Goal: Navigation & Orientation: Understand site structure

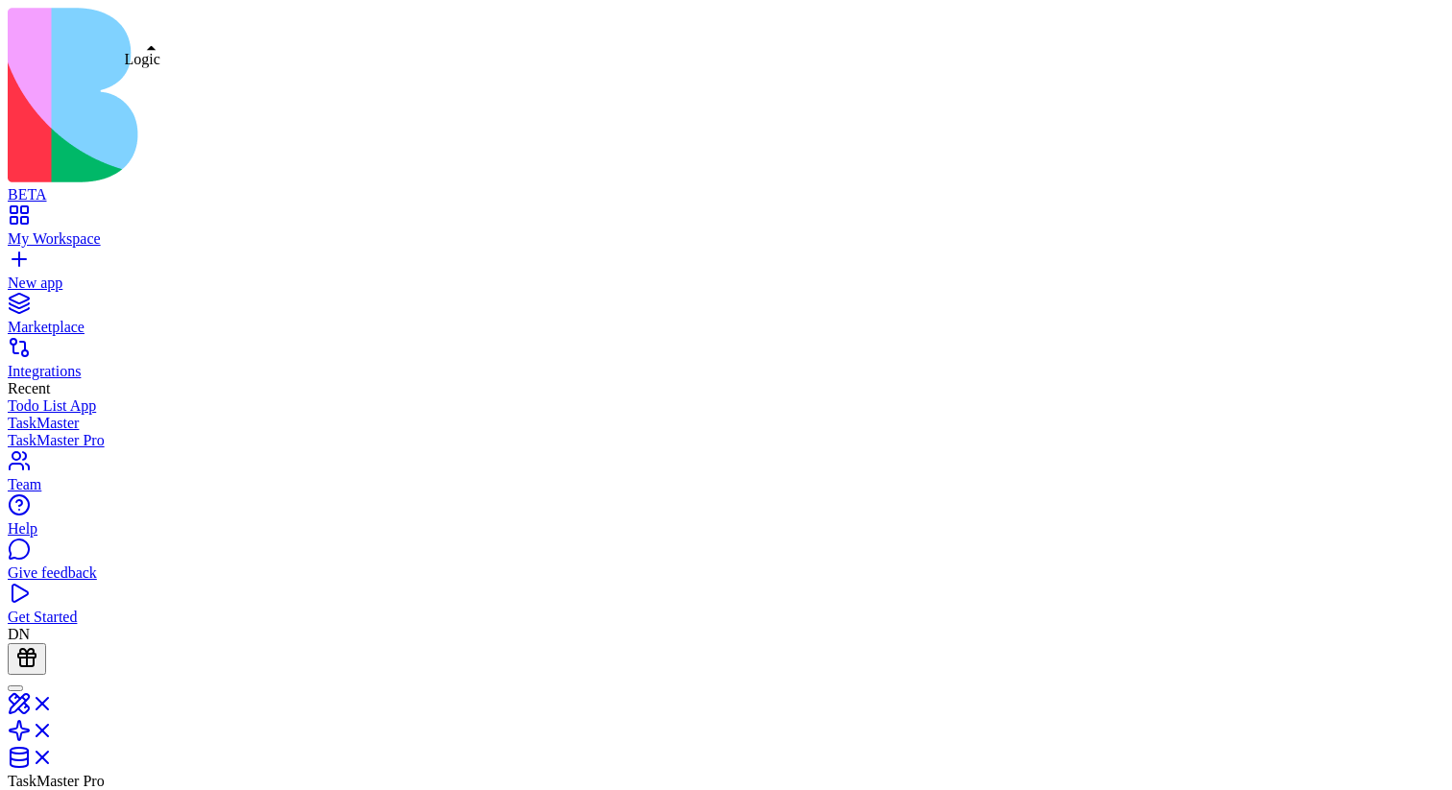
click at [54, 729] on link at bounding box center [31, 737] width 46 height 16
click at [54, 756] on link at bounding box center [31, 764] width 46 height 16
click at [54, 729] on link at bounding box center [31, 737] width 46 height 16
click at [54, 702] on link at bounding box center [31, 710] width 46 height 16
click at [54, 729] on link at bounding box center [31, 737] width 46 height 16
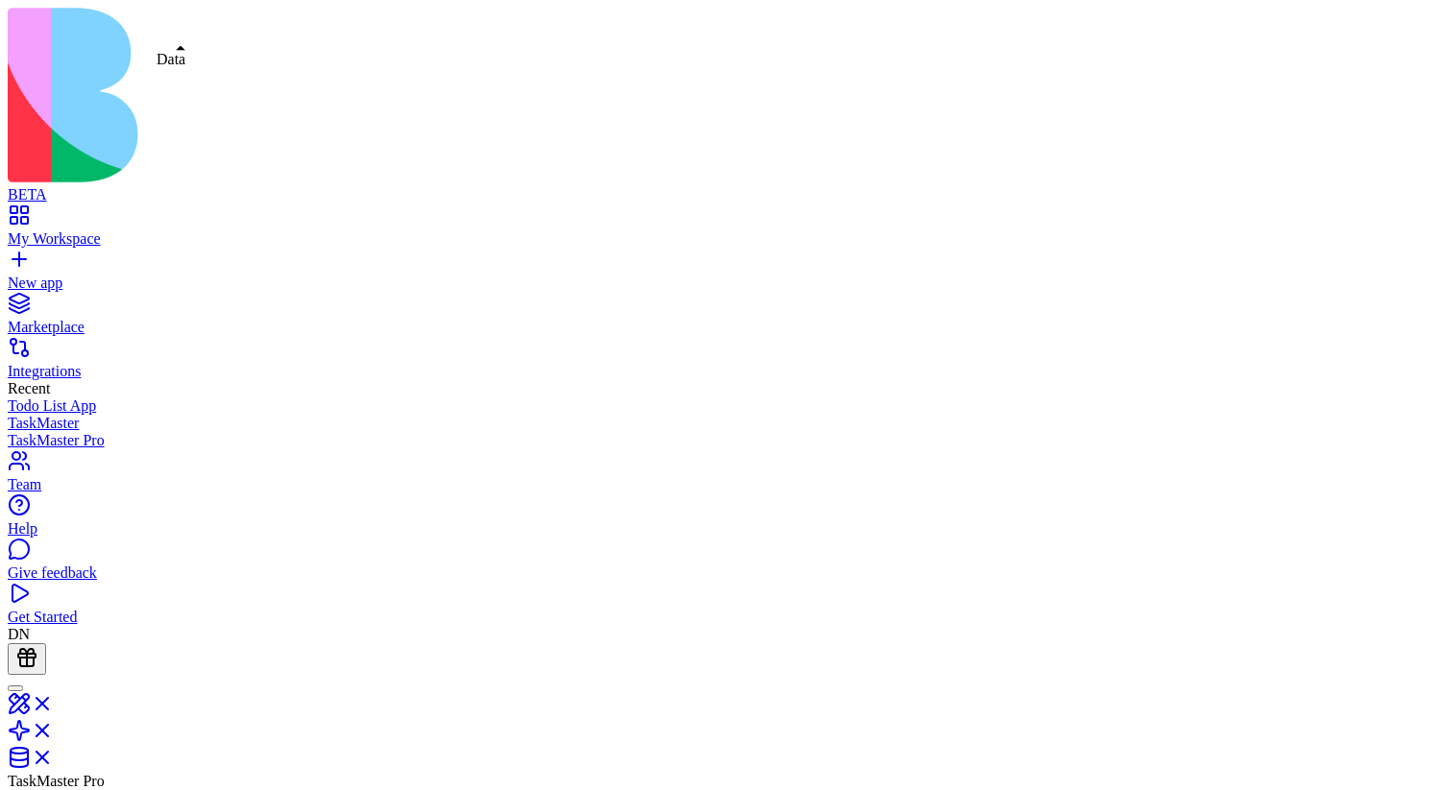
click at [54, 756] on link at bounding box center [31, 764] width 46 height 16
click at [54, 729] on link at bounding box center [31, 737] width 46 height 16
click at [54, 702] on link at bounding box center [31, 710] width 46 height 16
click at [54, 729] on link at bounding box center [31, 737] width 46 height 16
click at [54, 756] on link at bounding box center [31, 764] width 46 height 16
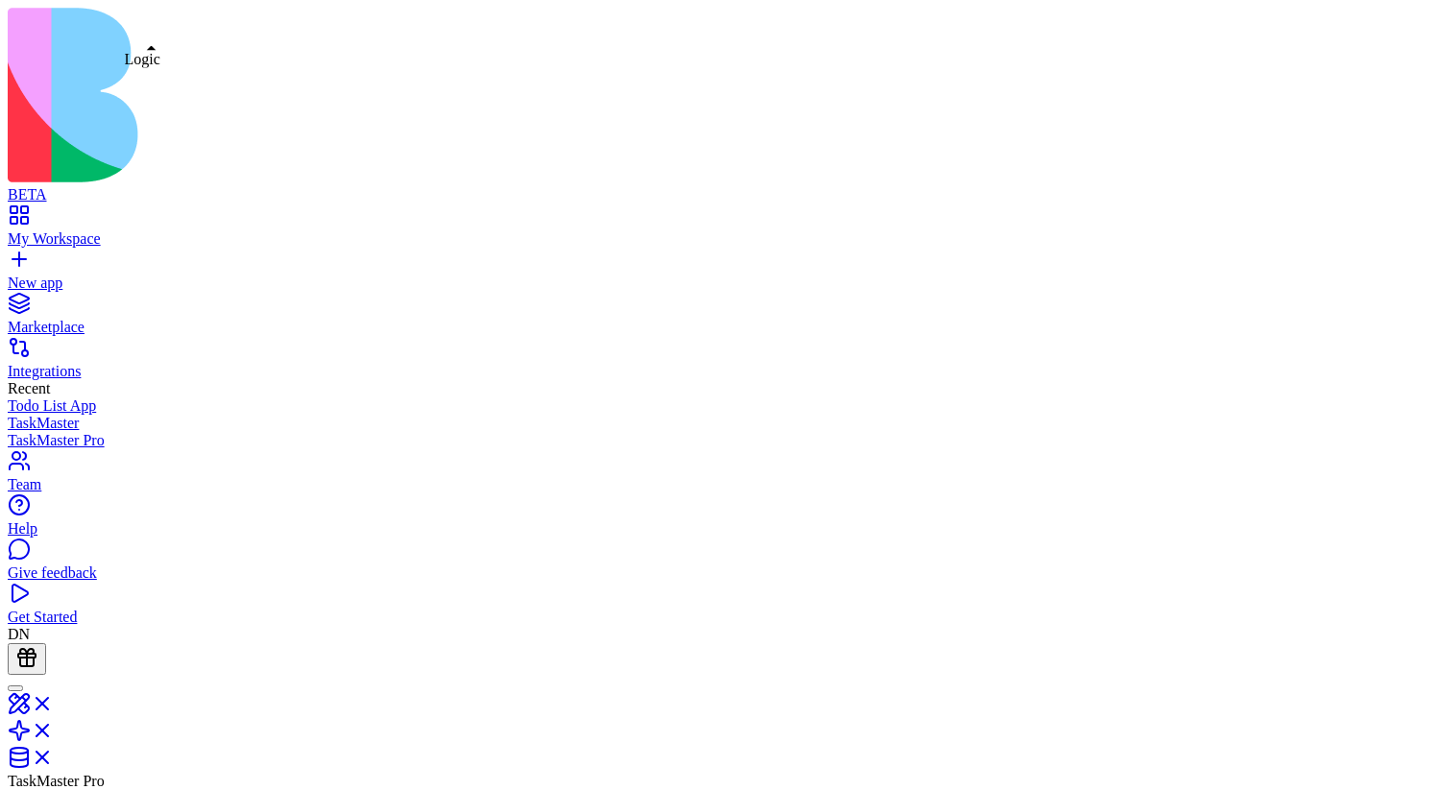
click at [54, 702] on link at bounding box center [31, 710] width 46 height 16
